Goal: Information Seeking & Learning: Learn about a topic

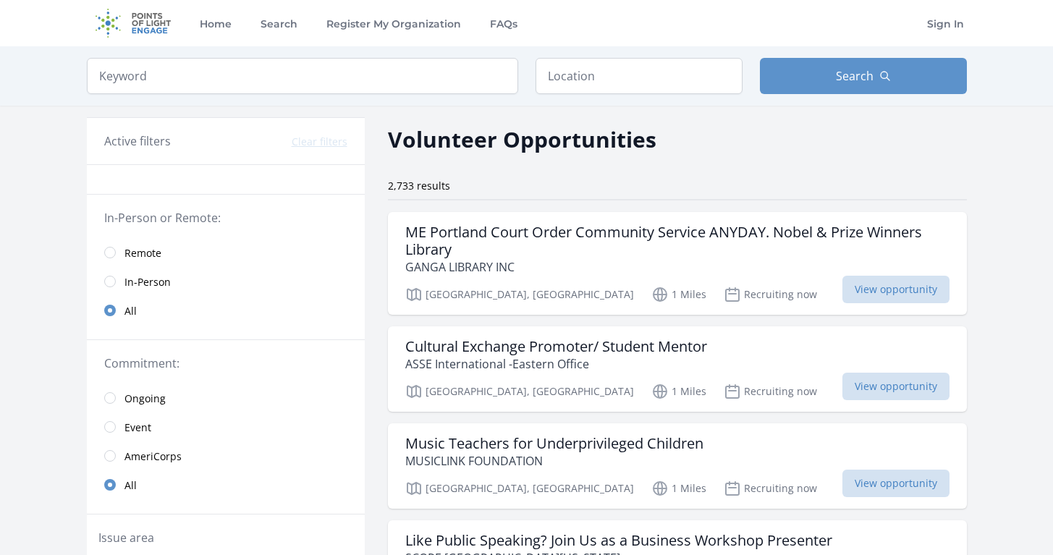
click at [110, 254] on input "radio" at bounding box center [110, 253] width 12 height 12
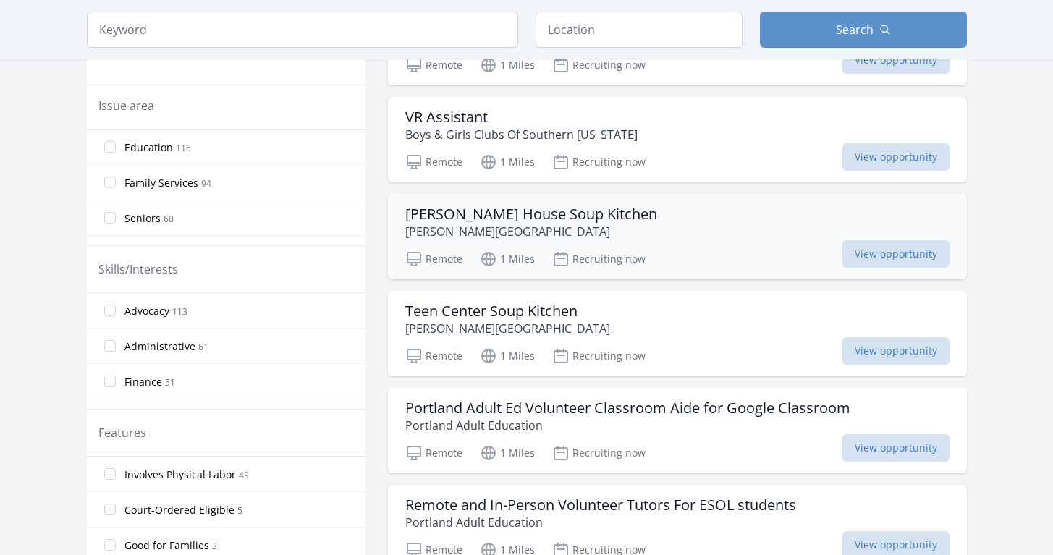
scroll to position [419, 0]
click at [854, 248] on span "View opportunity" at bounding box center [896, 256] width 107 height 28
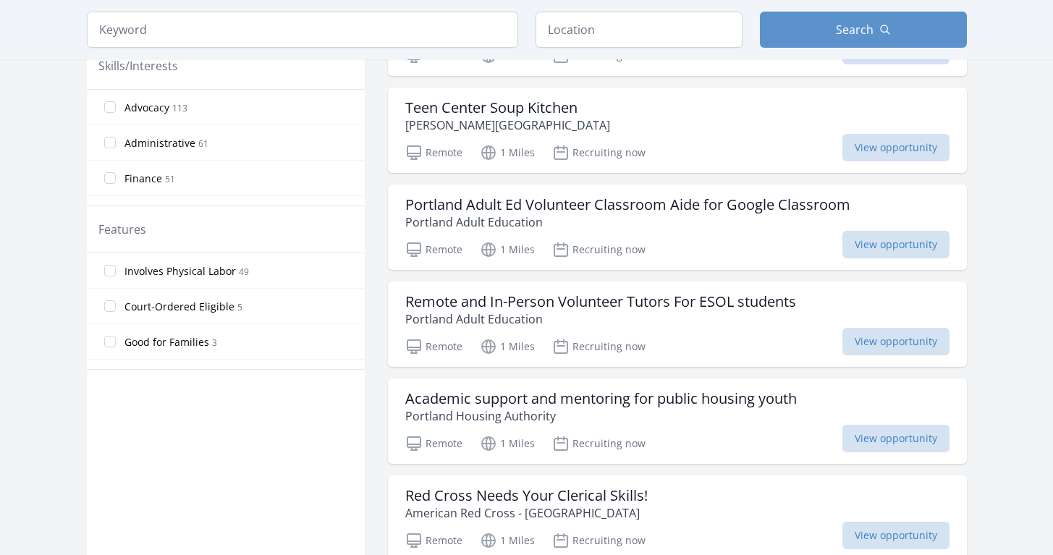
scroll to position [626, 0]
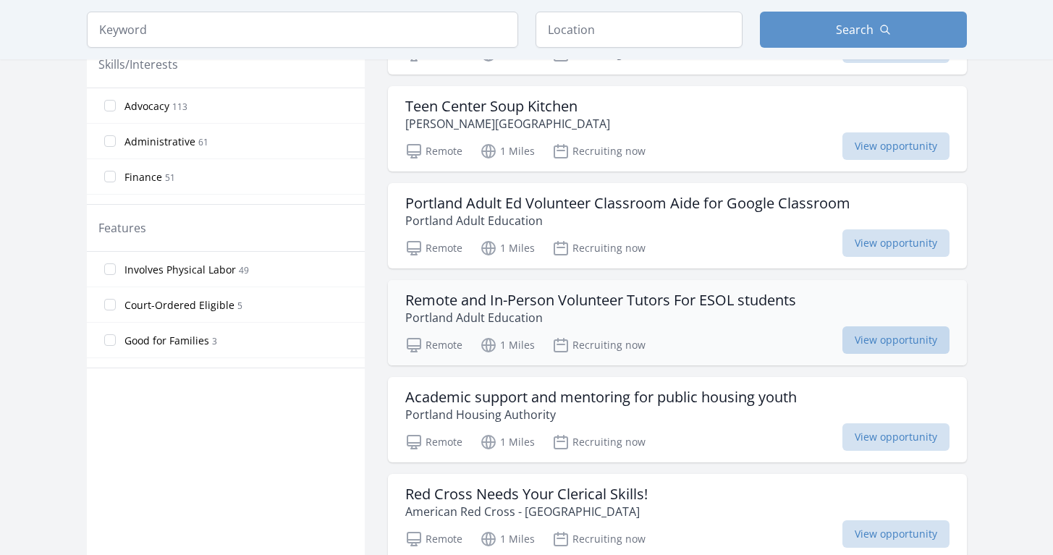
click at [845, 340] on span "View opportunity" at bounding box center [896, 341] width 107 height 28
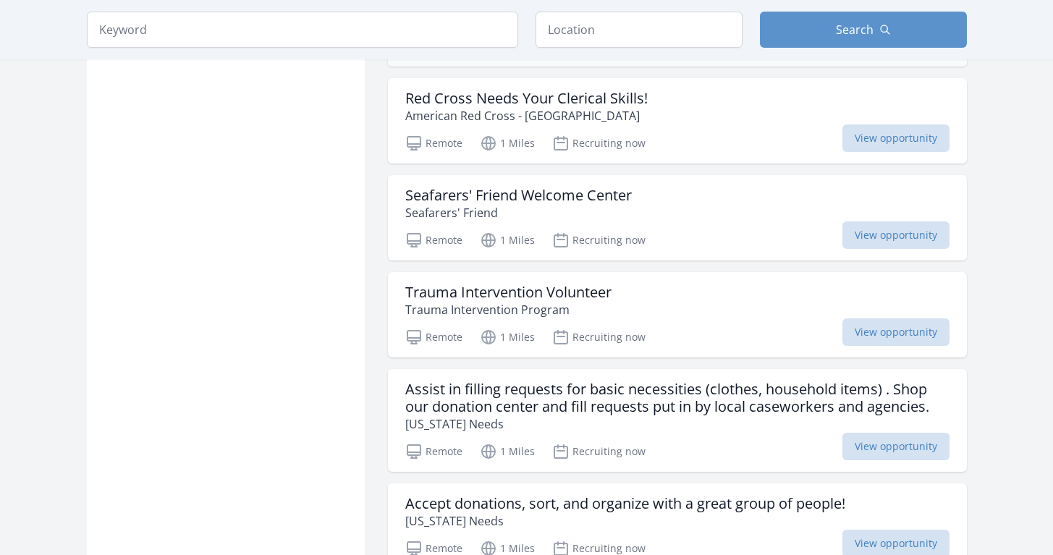
scroll to position [1024, 0]
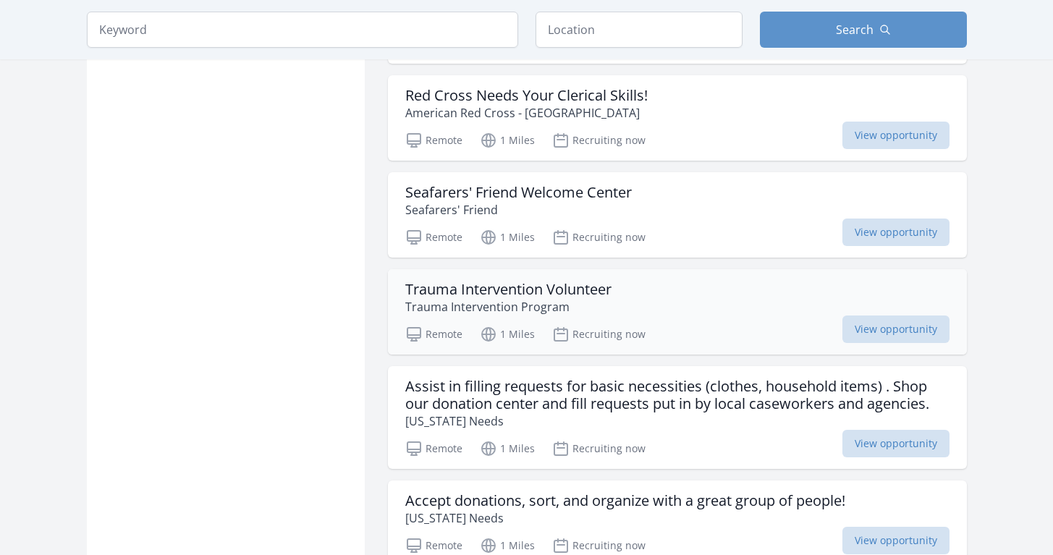
click at [501, 300] on p "Trauma Intervention Program" at bounding box center [508, 306] width 206 height 17
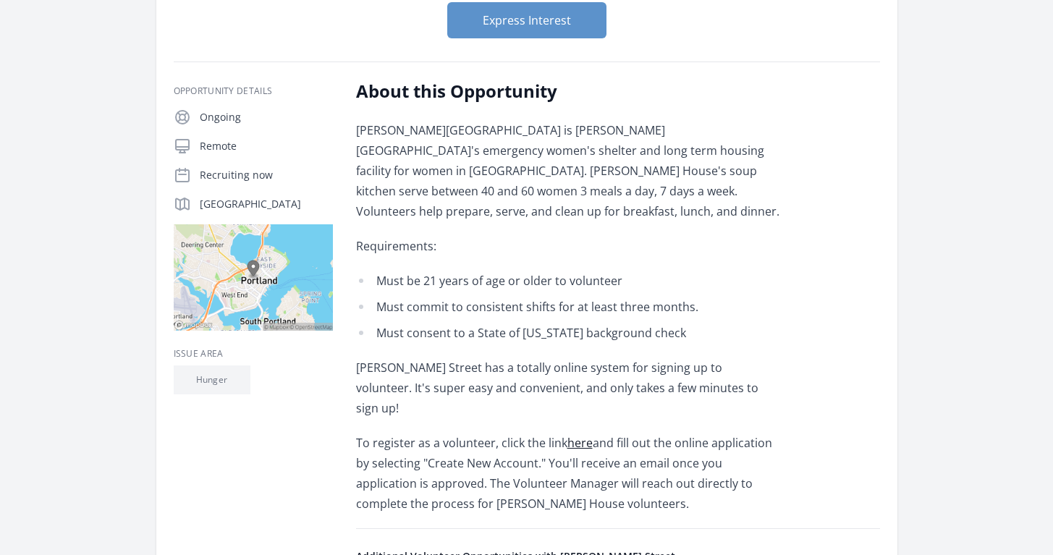
scroll to position [185, 0]
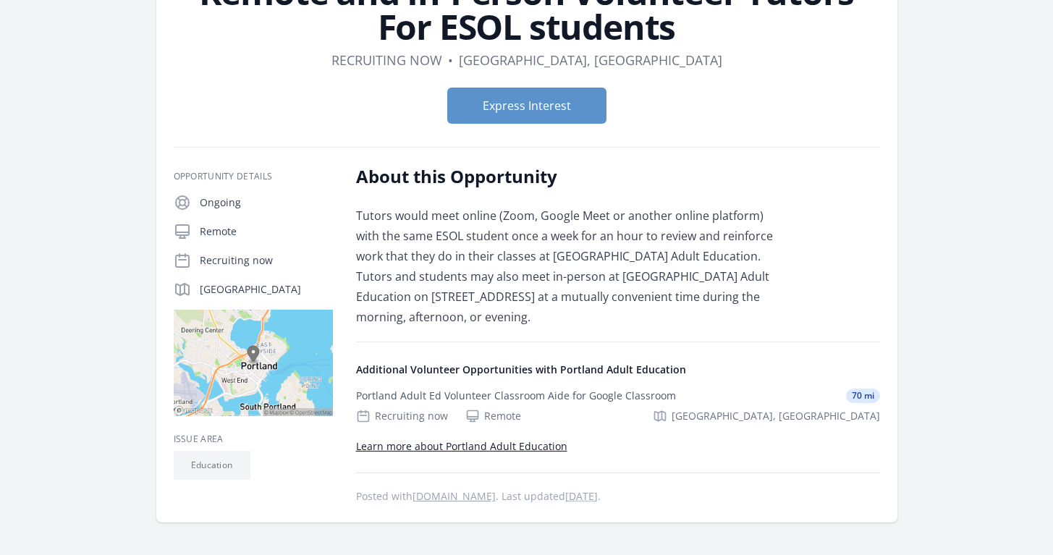
scroll to position [137, 0]
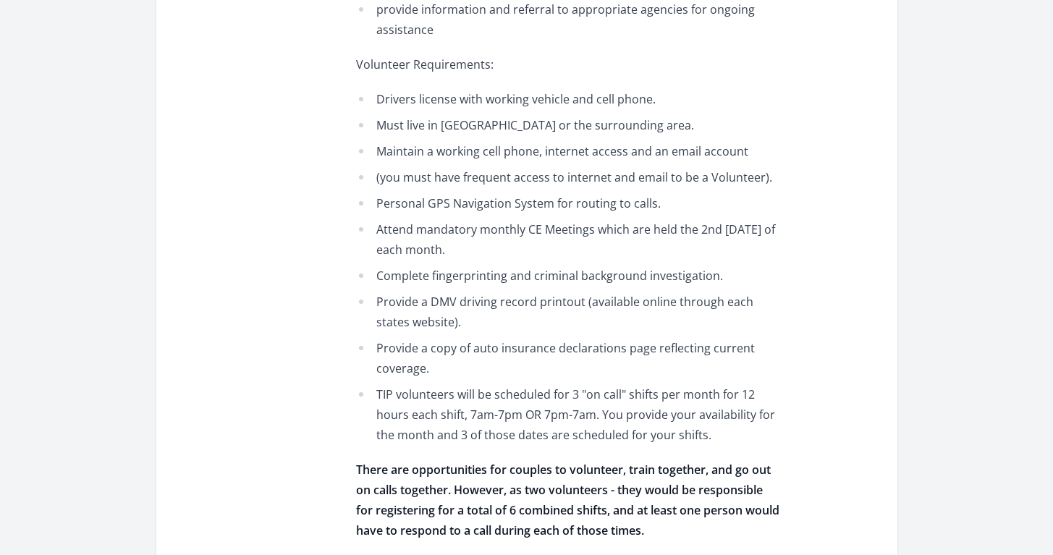
scroll to position [1588, 0]
